Goal: Task Accomplishment & Management: Manage account settings

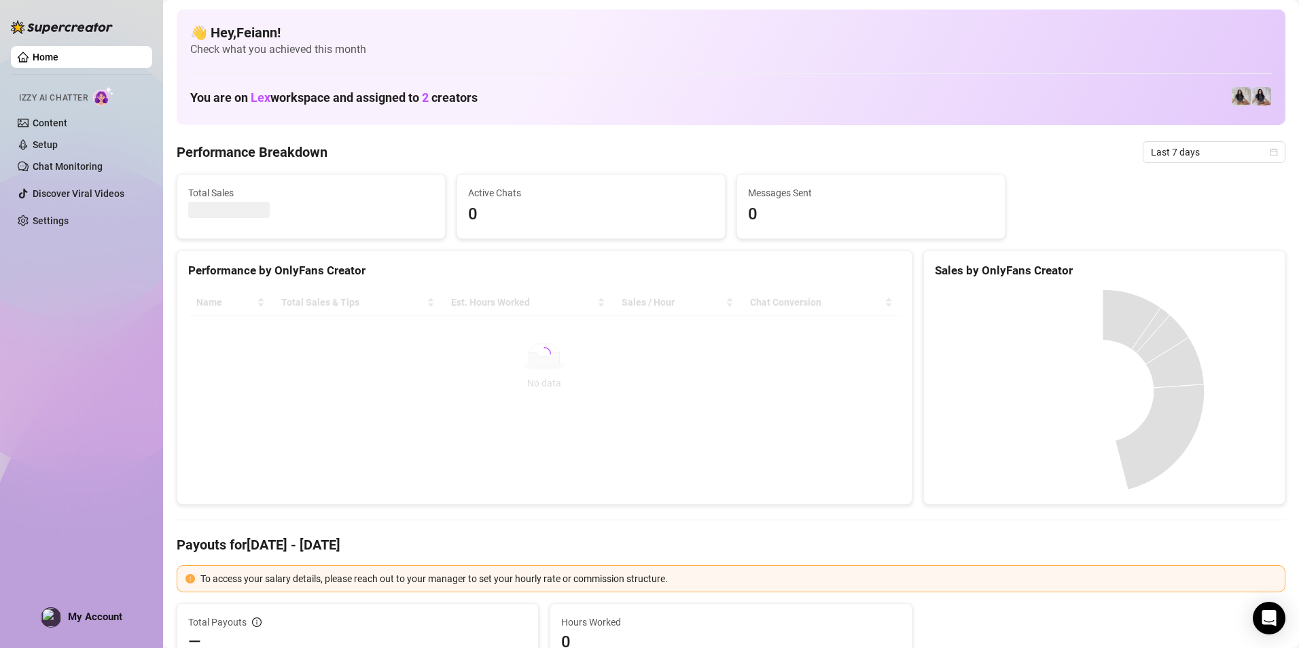
click at [105, 617] on span "My Account" at bounding box center [95, 617] width 54 height 12
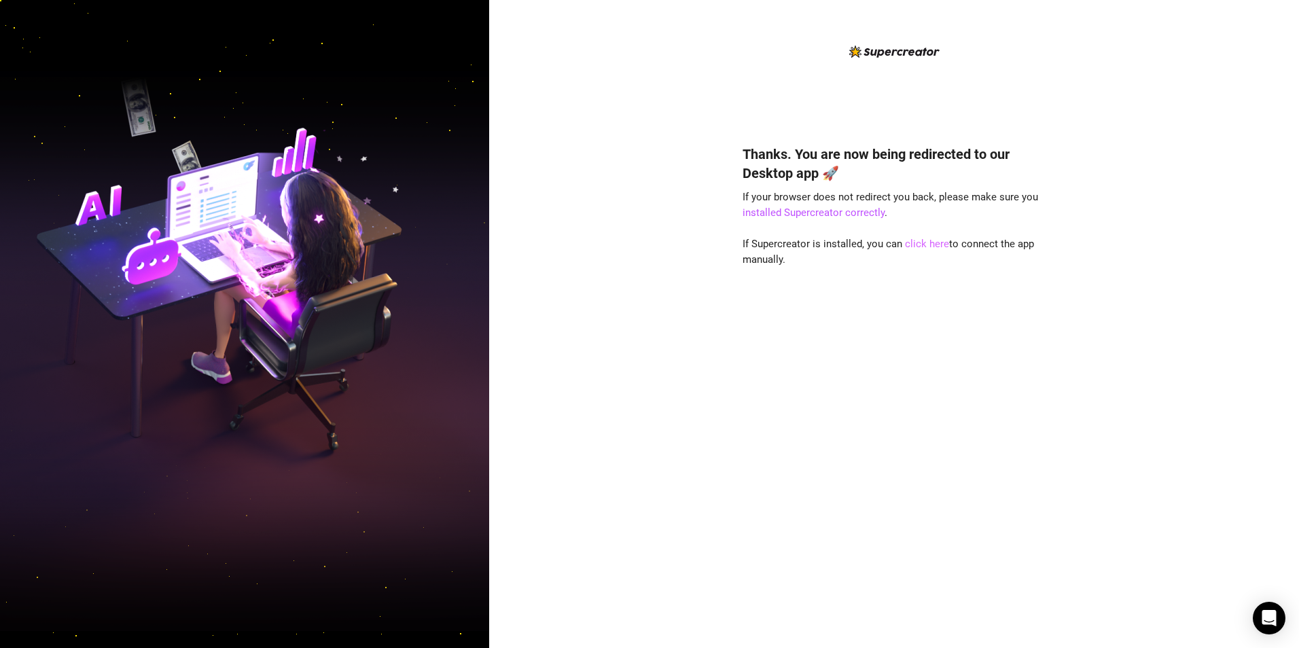
click at [920, 243] on link "click here" at bounding box center [927, 244] width 44 height 12
click at [928, 242] on link "click here" at bounding box center [927, 244] width 44 height 12
click at [928, 241] on link "click here" at bounding box center [927, 244] width 44 height 12
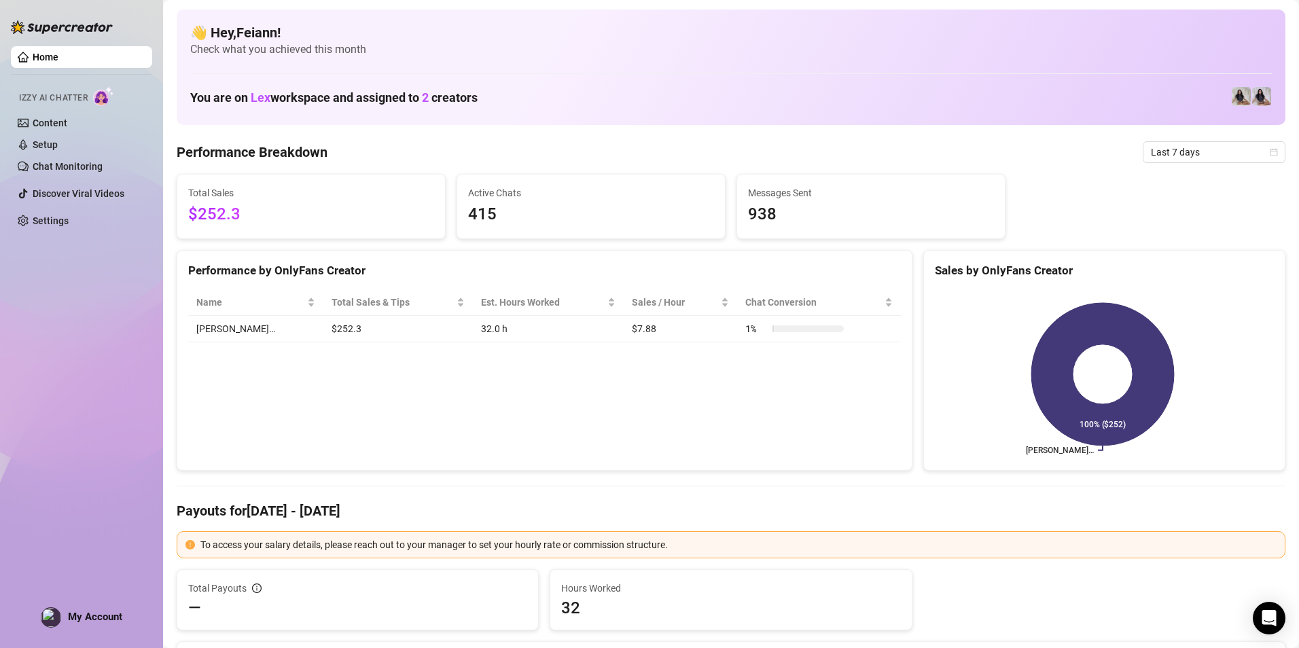
click at [75, 634] on div "Home Izzy AI Chatter Content Setup Chat Monitoring Discover Viral Videos Settin…" at bounding box center [81, 318] width 141 height 636
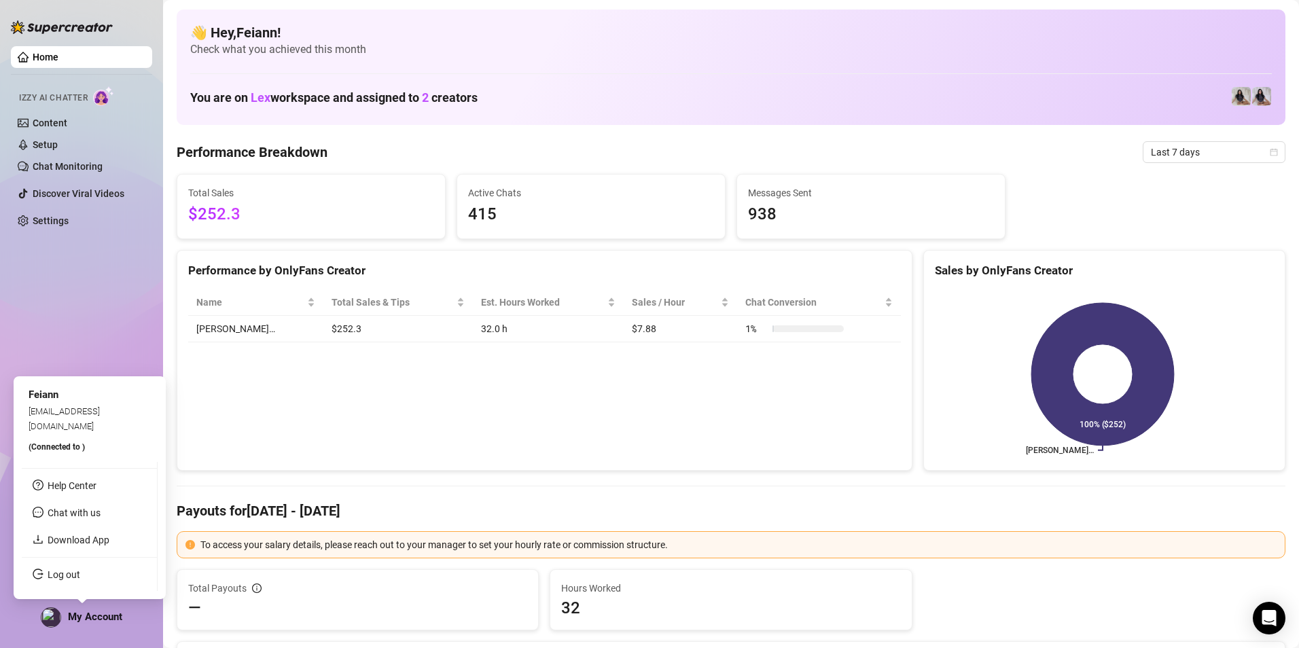
click at [85, 611] on div "My Account" at bounding box center [82, 617] width 82 height 20
click at [59, 573] on link "Log out" at bounding box center [64, 574] width 33 height 11
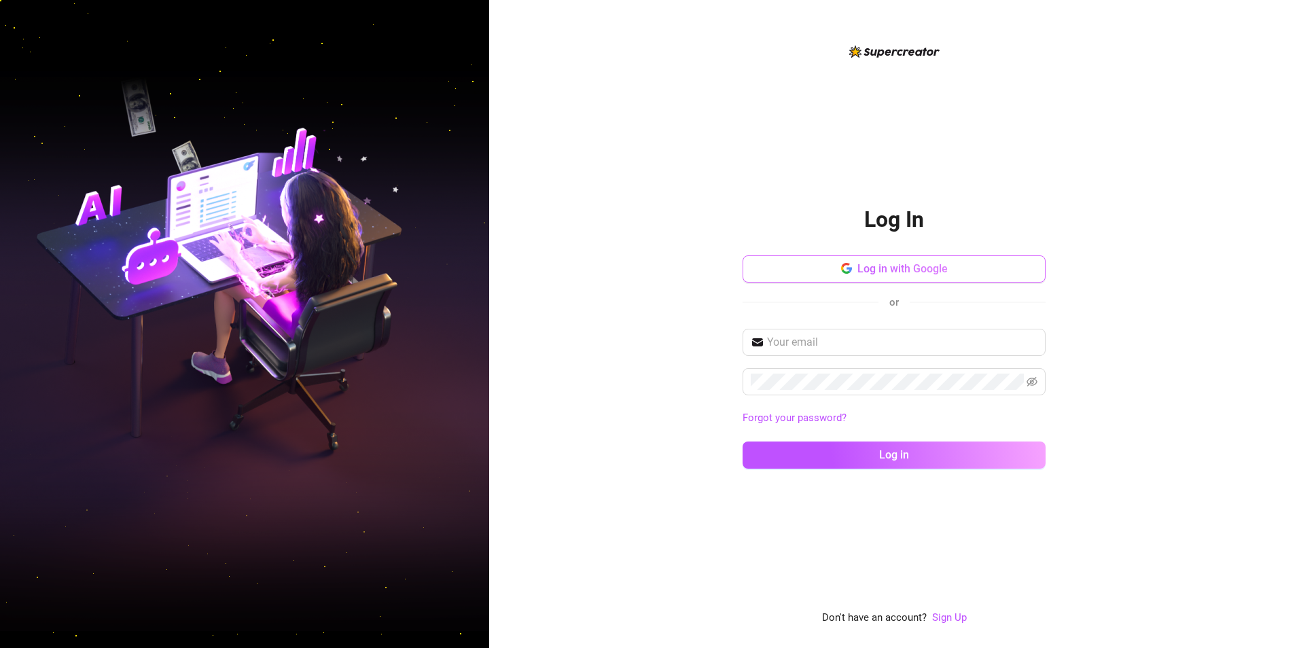
click at [888, 266] on span "Log in with Google" at bounding box center [902, 268] width 90 height 13
